Goal: Information Seeking & Learning: Learn about a topic

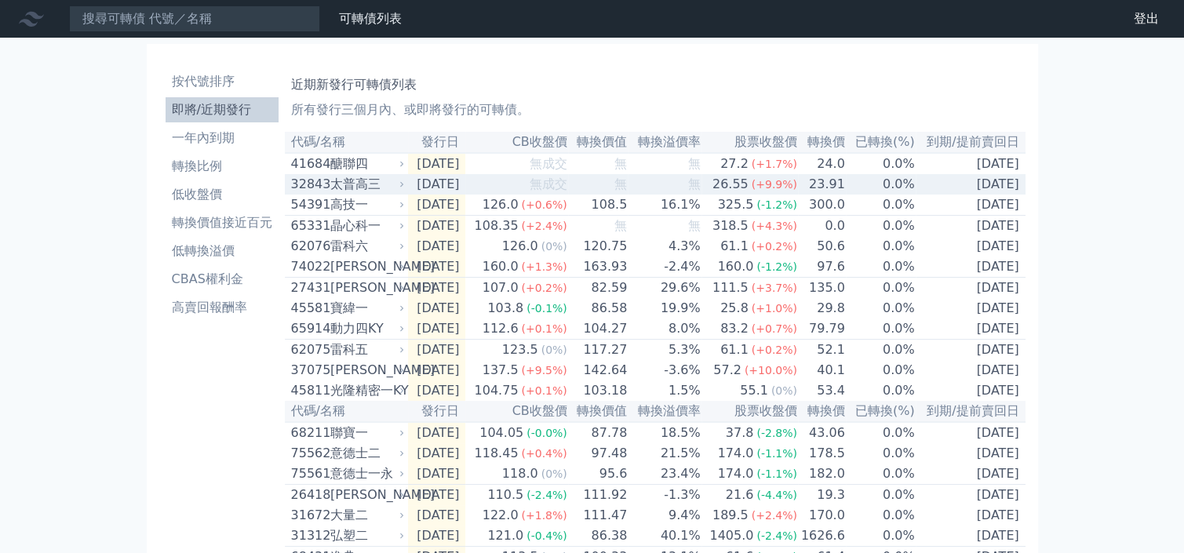
click at [567, 182] on span "無成交" at bounding box center [548, 183] width 38 height 15
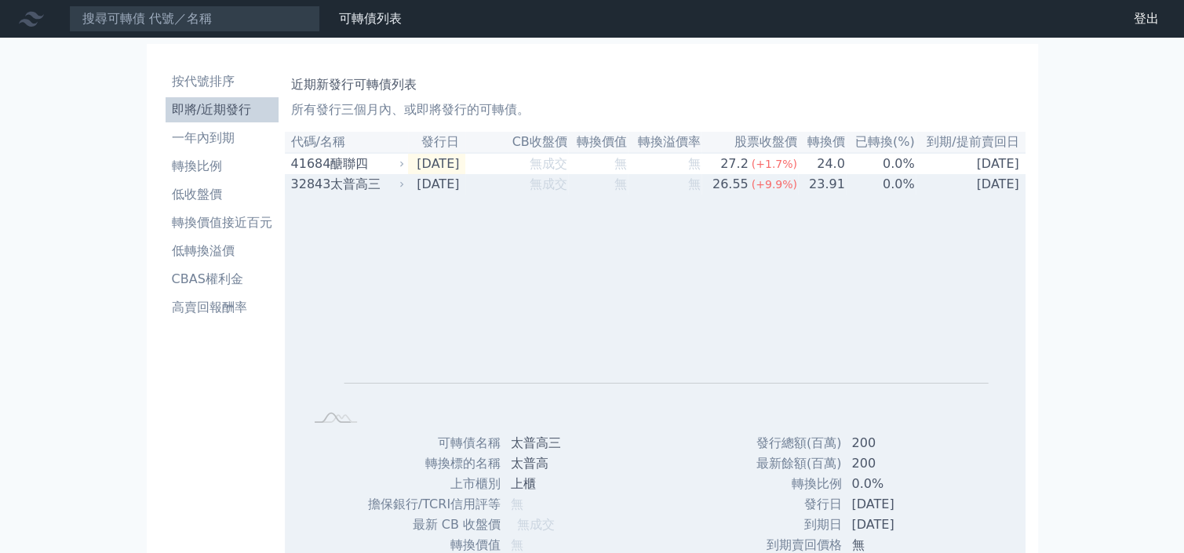
click at [628, 195] on td "無" at bounding box center [598, 184] width 60 height 20
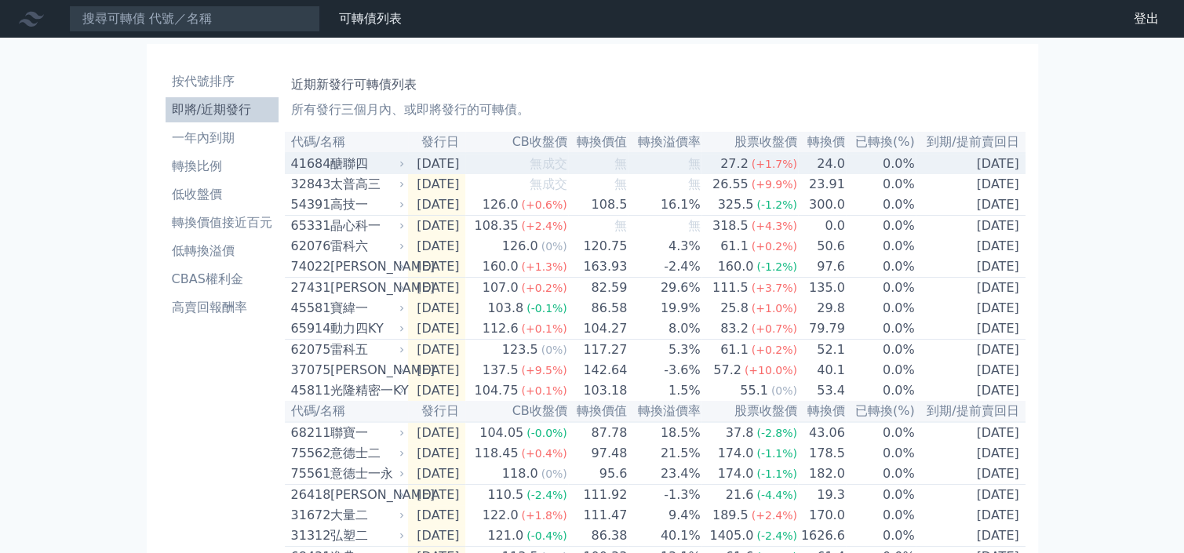
click at [360, 165] on div "醣聯四" at bounding box center [365, 164] width 71 height 19
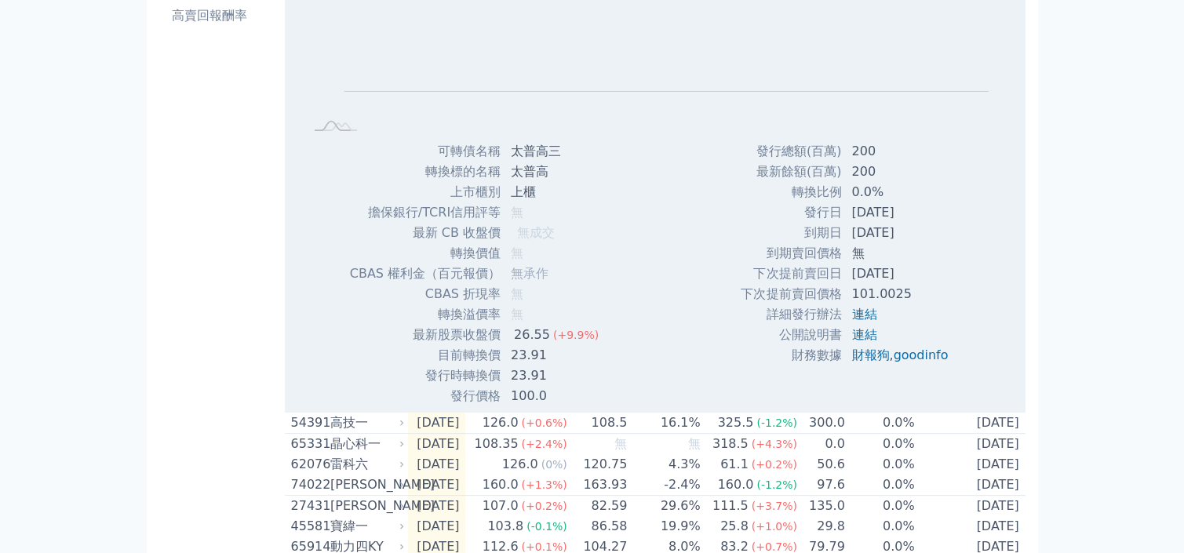
scroll to position [104, 0]
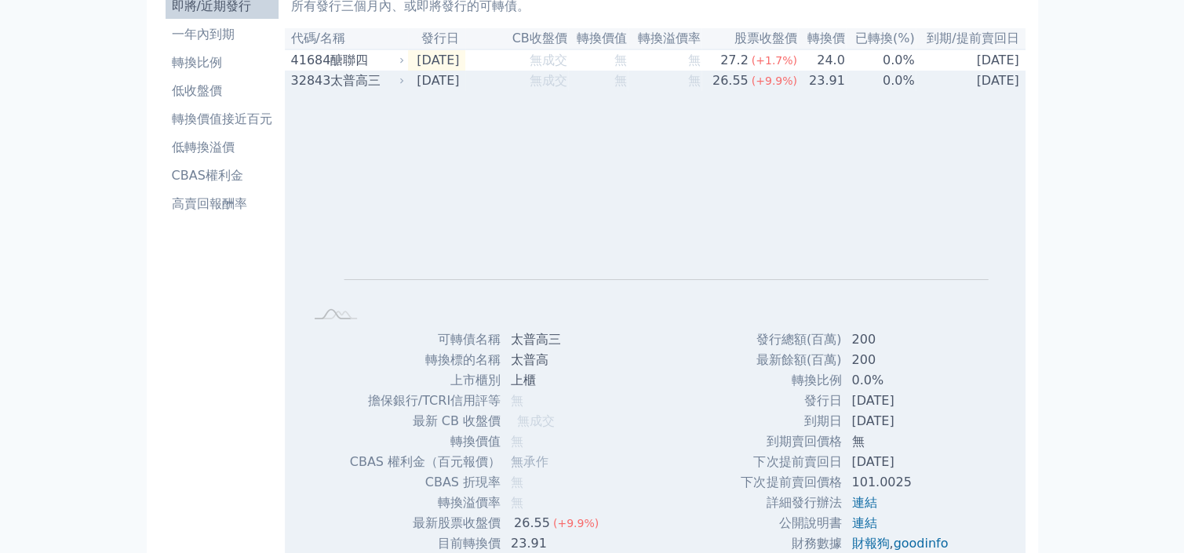
click at [700, 88] on span "無" at bounding box center [694, 80] width 13 height 15
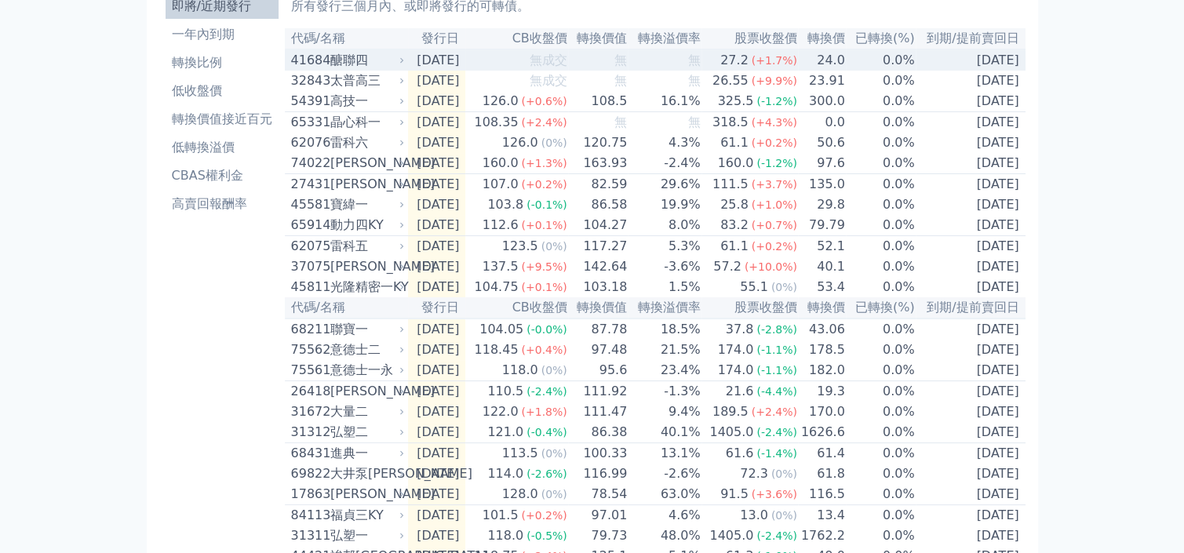
click at [365, 52] on div "醣聯四" at bounding box center [365, 60] width 71 height 19
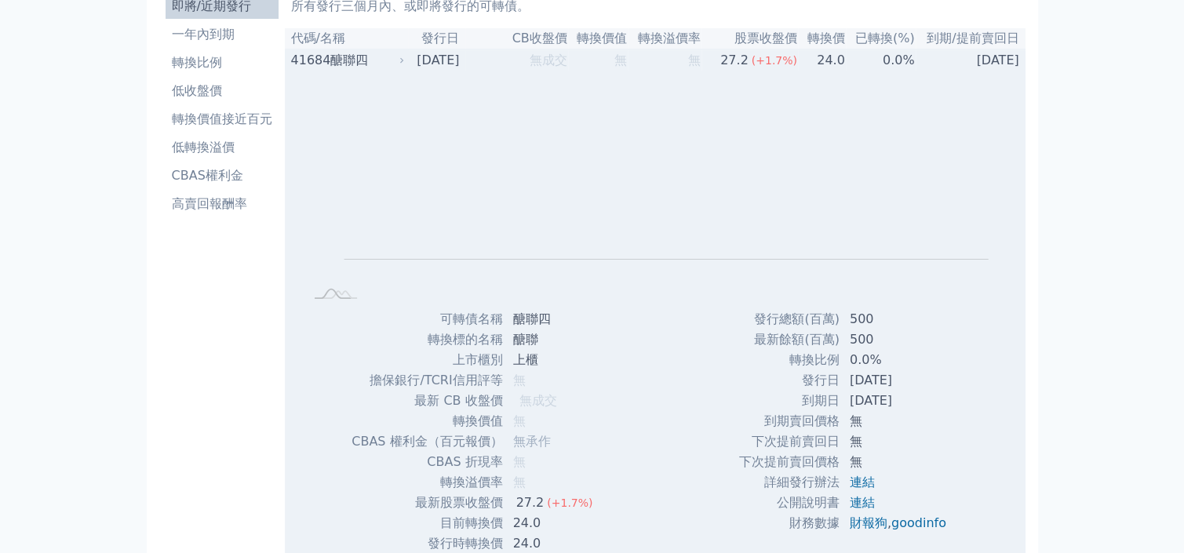
click at [613, 63] on td "無" at bounding box center [598, 59] width 60 height 21
